Goal: Transaction & Acquisition: Book appointment/travel/reservation

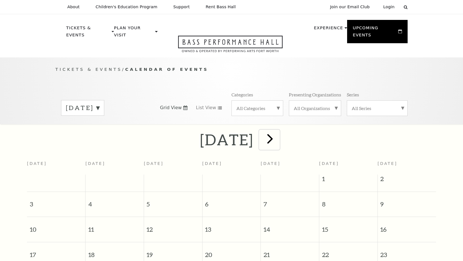
click at [278, 132] on span "next" at bounding box center [270, 138] width 16 height 16
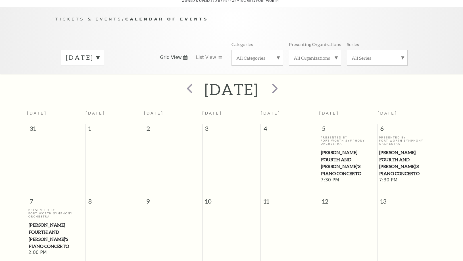
scroll to position [290, 0]
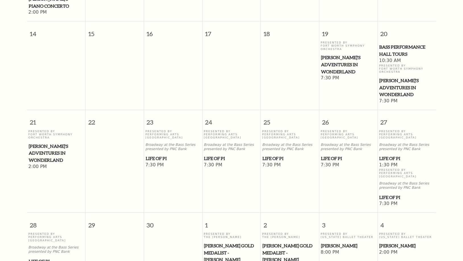
drag, startPoint x: 156, startPoint y: 130, endPoint x: 164, endPoint y: 160, distance: 31.1
click at [164, 160] on td "Presented By Performing Arts Fort Worth Broadway at the Bass Series presented b…" at bounding box center [173, 168] width 58 height 78
click at [160, 155] on span "Life of Pi" at bounding box center [173, 158] width 55 height 7
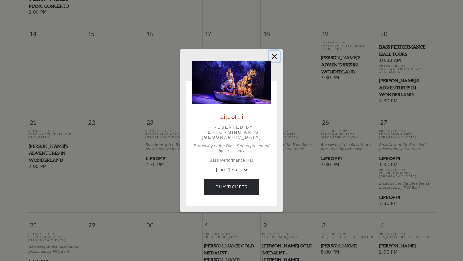
click at [275, 55] on button "Close" at bounding box center [274, 56] width 11 height 11
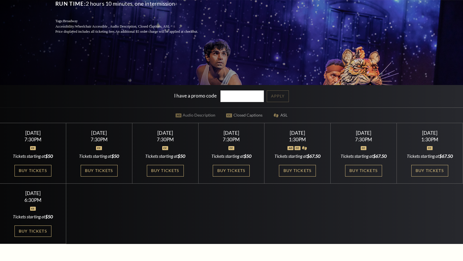
scroll to position [170, 0]
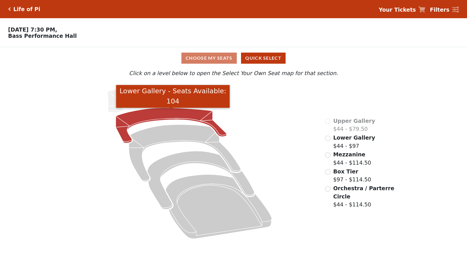
click at [173, 117] on icon "Lower Gallery - Seats Available: 104" at bounding box center [171, 125] width 111 height 35
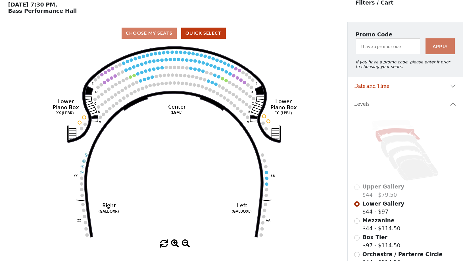
scroll to position [26, 0]
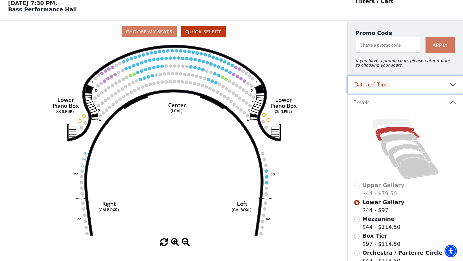
click at [415, 82] on button "Date and Time" at bounding box center [406, 85] width 116 height 18
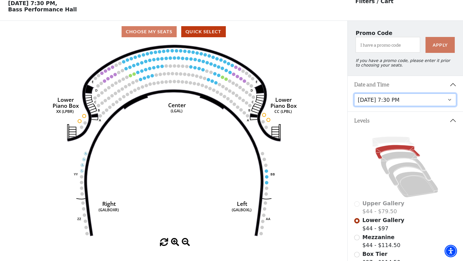
click at [400, 104] on select "Tuesday, September 23 at 7:30 PM Wednesday, September 24 at 7:30 PM Thursday, S…" at bounding box center [405, 99] width 102 height 13
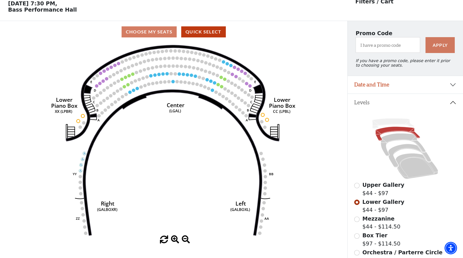
scroll to position [26, 0]
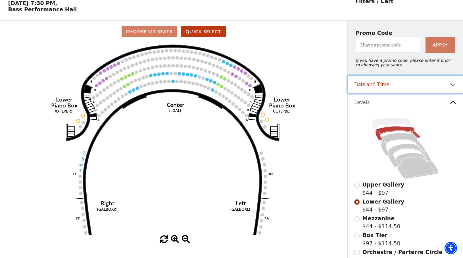
click at [428, 89] on button "Date and Time" at bounding box center [406, 85] width 116 height 18
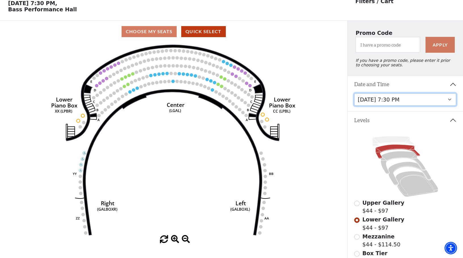
drag, startPoint x: 406, startPoint y: 104, endPoint x: 406, endPoint y: 108, distance: 3.7
click at [406, 104] on select "Tuesday, September 23 at 7:30 PM Wednesday, September 24 at 7:30 PM Thursday, S…" at bounding box center [405, 99] width 102 height 13
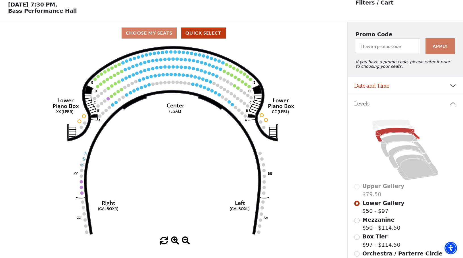
scroll to position [26, 0]
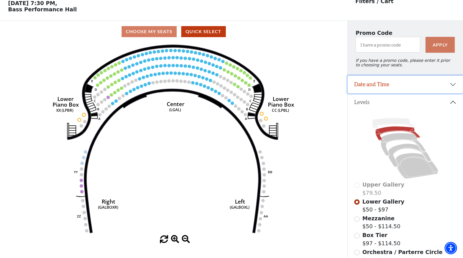
click at [415, 85] on button "Date and Time" at bounding box center [406, 85] width 116 height 18
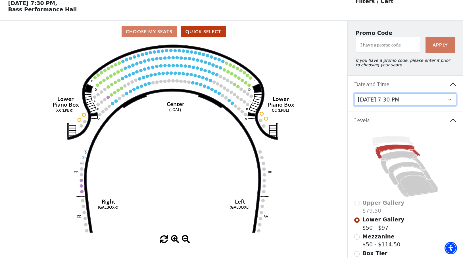
click at [400, 106] on select "Tuesday, September 23 at 7:30 PM Wednesday, September 24 at 7:30 PM Thursday, S…" at bounding box center [405, 99] width 102 height 13
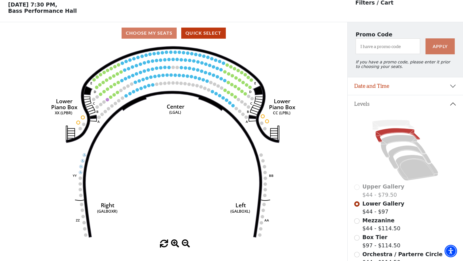
scroll to position [26, 0]
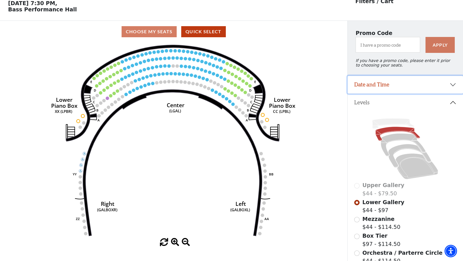
click at [413, 91] on button "Date and Time" at bounding box center [406, 85] width 116 height 18
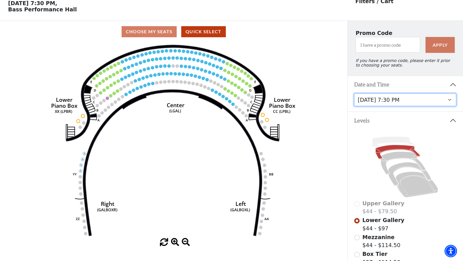
click at [421, 101] on select "Tuesday, September 23 at 7:30 PM Wednesday, September 24 at 7:30 PM Thursday, S…" at bounding box center [405, 99] width 102 height 13
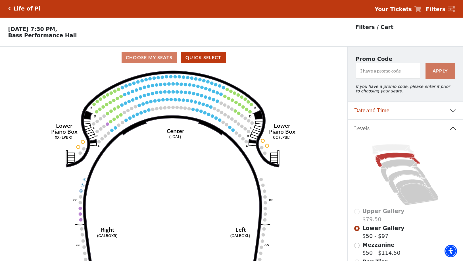
scroll to position [26, 0]
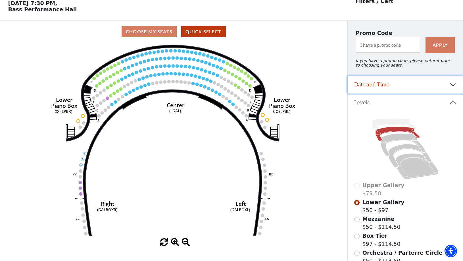
click at [410, 91] on button "Date and Time" at bounding box center [406, 85] width 116 height 18
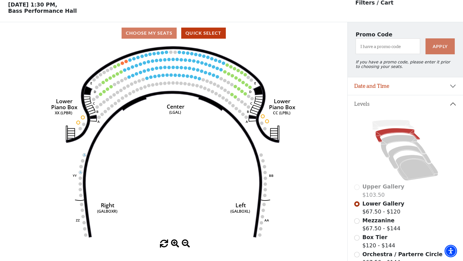
scroll to position [26, 0]
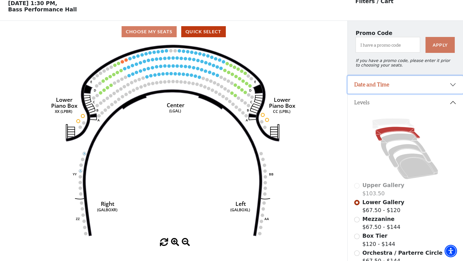
click at [399, 88] on button "Date and Time" at bounding box center [406, 85] width 116 height 18
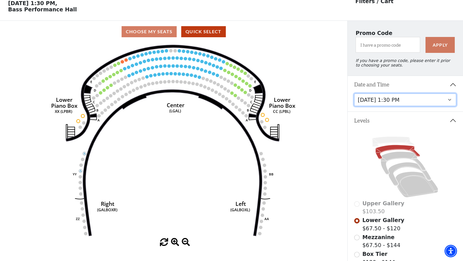
click at [399, 106] on select "Tuesday, September 23 at 7:30 PM Wednesday, September 24 at 7:30 PM Thursday, S…" at bounding box center [405, 99] width 102 height 13
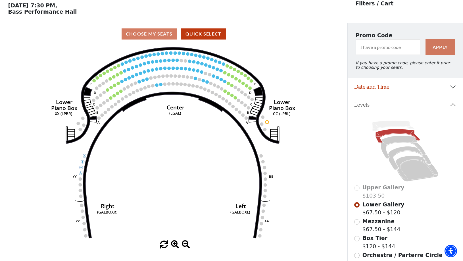
scroll to position [26, 0]
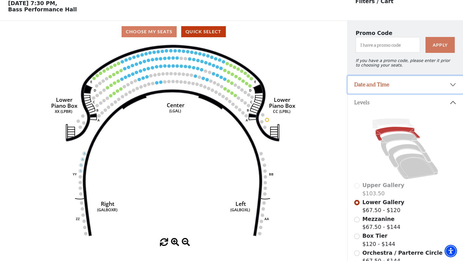
click at [403, 86] on button "Date and Time" at bounding box center [406, 85] width 116 height 18
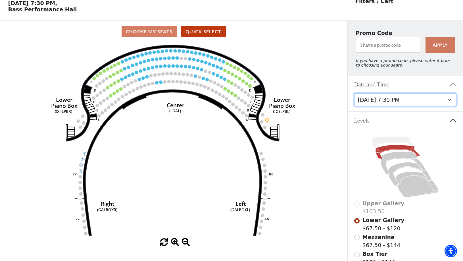
click at [400, 105] on select "Tuesday, September 23 at 7:30 PM Wednesday, September 24 at 7:30 PM Thursday, S…" at bounding box center [405, 99] width 102 height 13
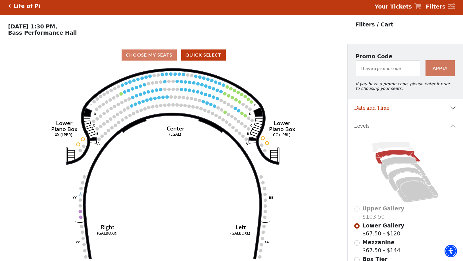
scroll to position [26, 0]
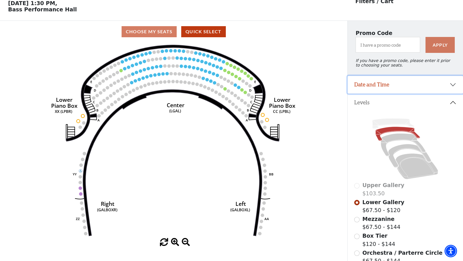
click at [413, 90] on button "Date and Time" at bounding box center [406, 85] width 116 height 18
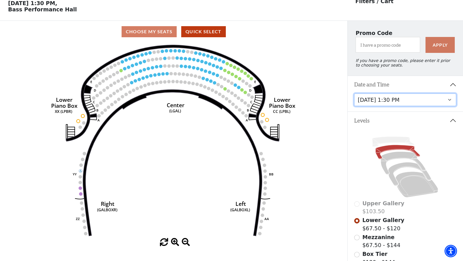
click at [417, 105] on select "Tuesday, September 23 at 7:30 PM Wednesday, September 24 at 7:30 PM Thursday, S…" at bounding box center [405, 99] width 102 height 13
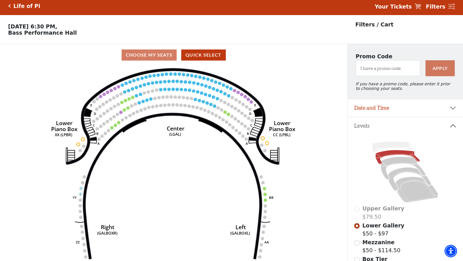
scroll to position [26, 0]
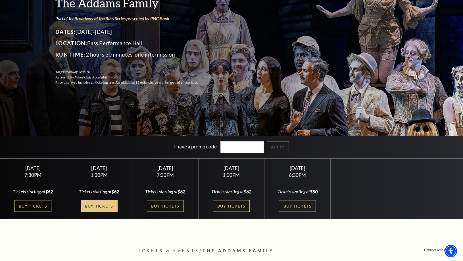
scroll to position [85, 0]
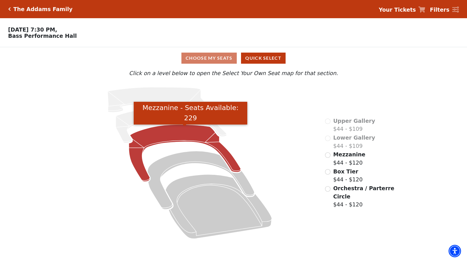
click at [175, 139] on icon "Mezzanine - Seats Available: 229" at bounding box center [185, 152] width 112 height 57
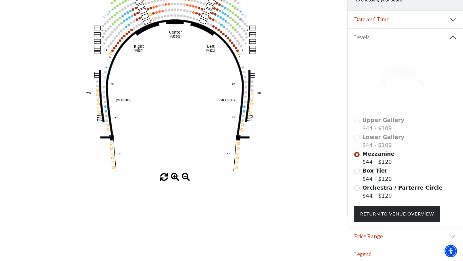
scroll to position [97, 0]
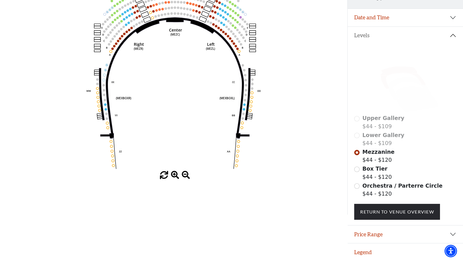
click at [372, 170] on span "Box Tier" at bounding box center [374, 168] width 25 height 6
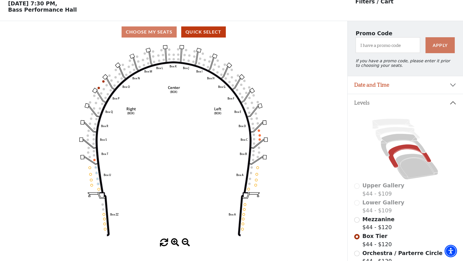
scroll to position [26, 0]
click at [390, 89] on button "Date and Time" at bounding box center [406, 85] width 116 height 18
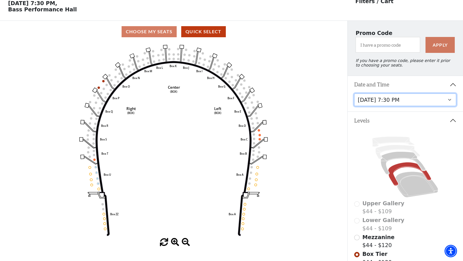
click at [395, 106] on select "[DATE] 7:30 PM [DATE] 1:30 PM [DATE] 7:30 PM [DATE] 1:30 PM [DATE] 6:30 PM" at bounding box center [405, 99] width 102 height 13
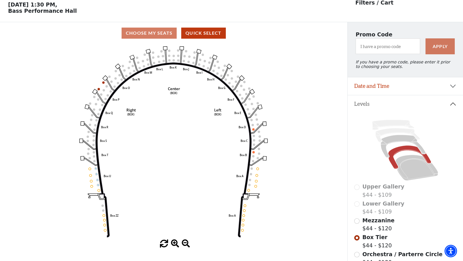
scroll to position [26, 0]
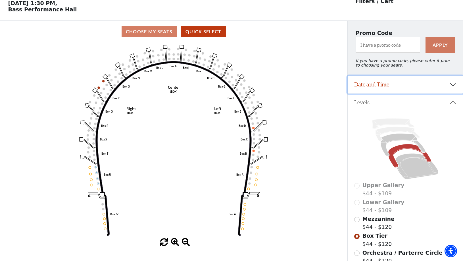
click at [404, 85] on button "Date and Time" at bounding box center [406, 85] width 116 height 18
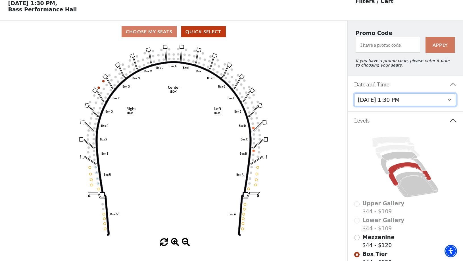
click at [404, 101] on select "[DATE] 7:30 PM [DATE] 1:30 PM [DATE] 7:30 PM [DATE] 1:30 PM [DATE] 6:30 PM" at bounding box center [405, 99] width 102 height 13
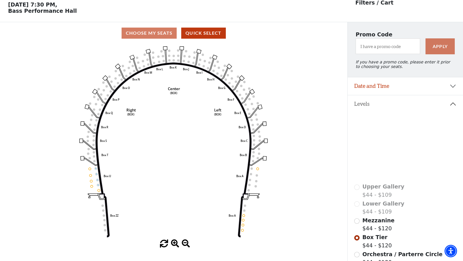
scroll to position [26, 0]
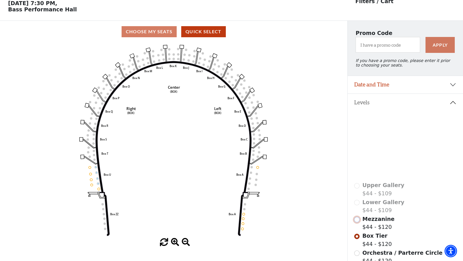
click at [356, 222] on input "Mezzanine$44 - $120\a" at bounding box center [356, 219] width 5 height 5
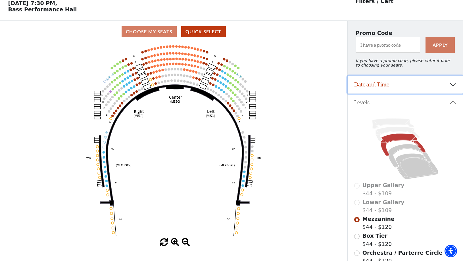
click at [402, 85] on button "Date and Time" at bounding box center [406, 85] width 116 height 18
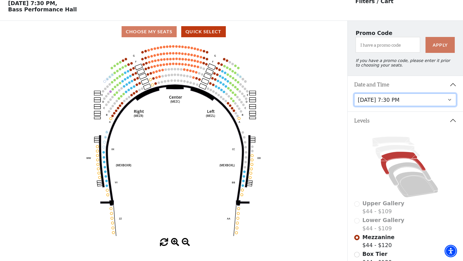
click at [417, 101] on select "[DATE] 7:30 PM [DATE] 1:30 PM [DATE] 7:30 PM [DATE] 1:30 PM [DATE] 6:30 PM" at bounding box center [405, 99] width 102 height 13
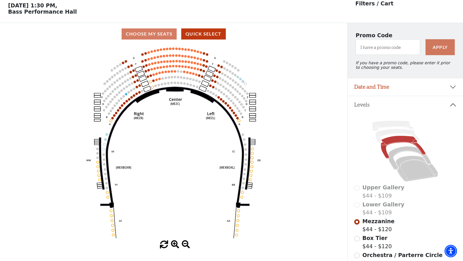
scroll to position [26, 0]
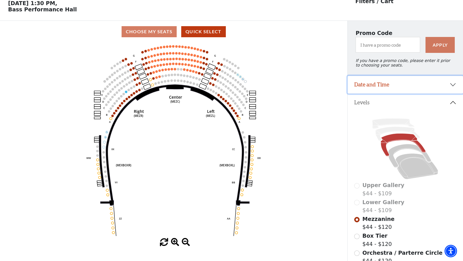
click at [418, 85] on button "Date and Time" at bounding box center [406, 85] width 116 height 18
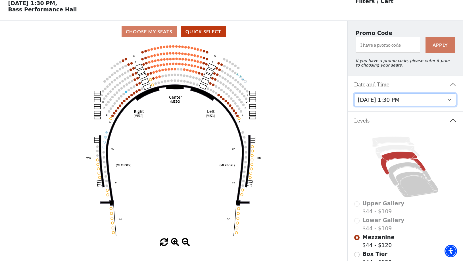
click at [400, 103] on select "[DATE] 7:30 PM [DATE] 1:30 PM [DATE] 7:30 PM [DATE] 1:30 PM [DATE] 6:30 PM" at bounding box center [405, 99] width 102 height 13
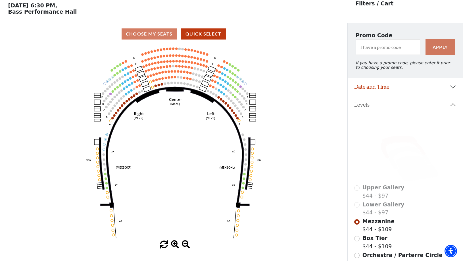
scroll to position [26, 0]
